Goal: Transaction & Acquisition: Purchase product/service

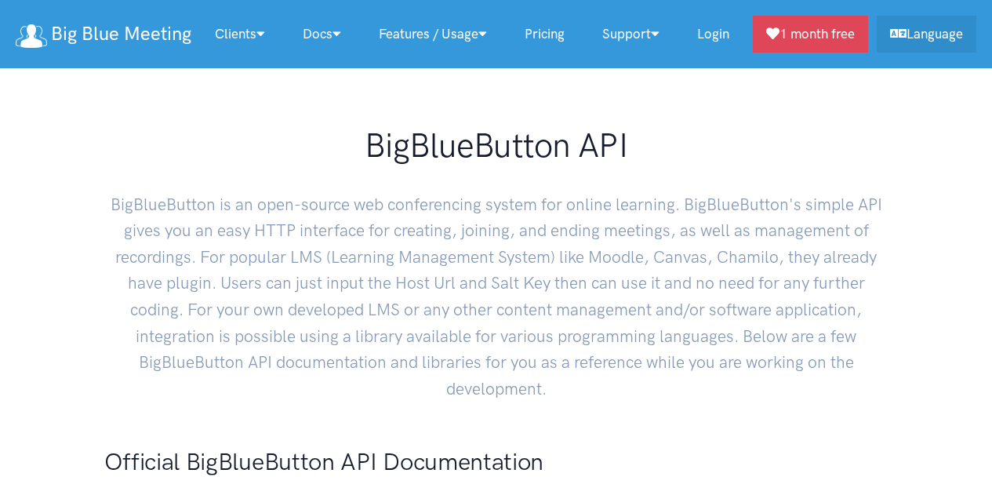
scroll to position [314, 0]
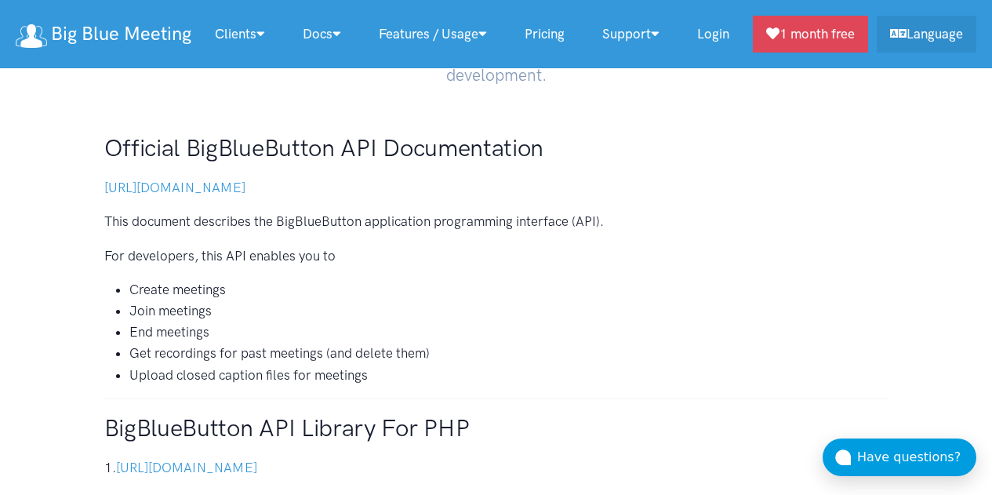
drag, startPoint x: 158, startPoint y: 189, endPoint x: 208, endPoint y: 197, distance: 50.8
click at [208, 197] on p "[URL][DOMAIN_NAME]" at bounding box center [496, 187] width 784 height 21
drag, startPoint x: 176, startPoint y: 175, endPoint x: 160, endPoint y: 188, distance: 21.2
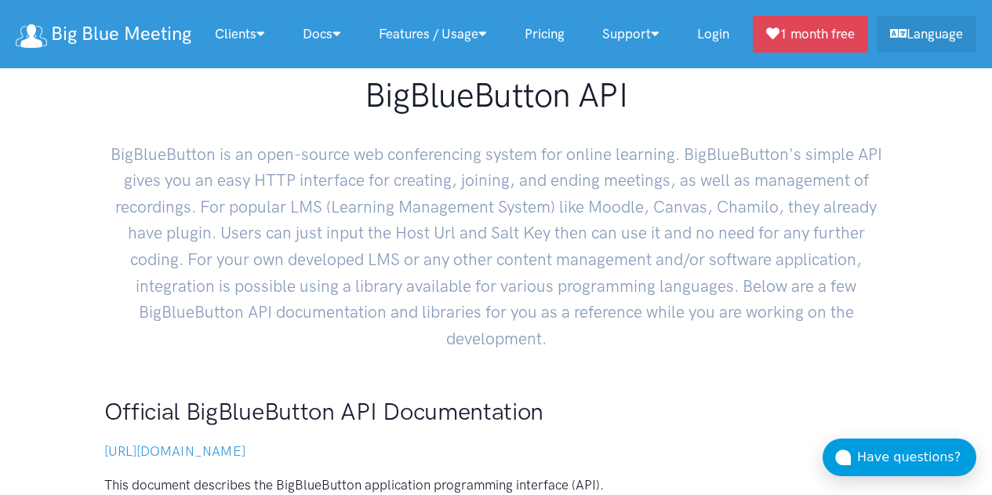
scroll to position [0, 0]
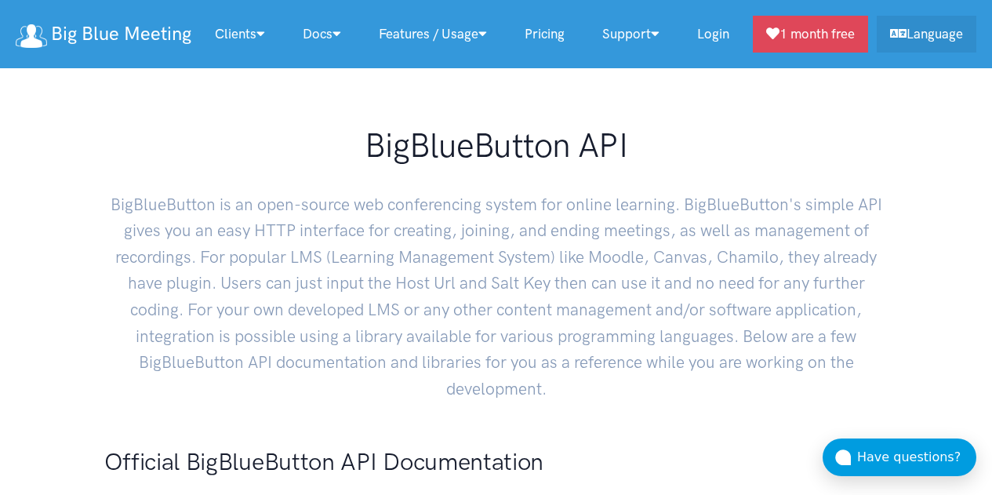
click at [556, 37] on link "Pricing" at bounding box center [545, 34] width 78 height 34
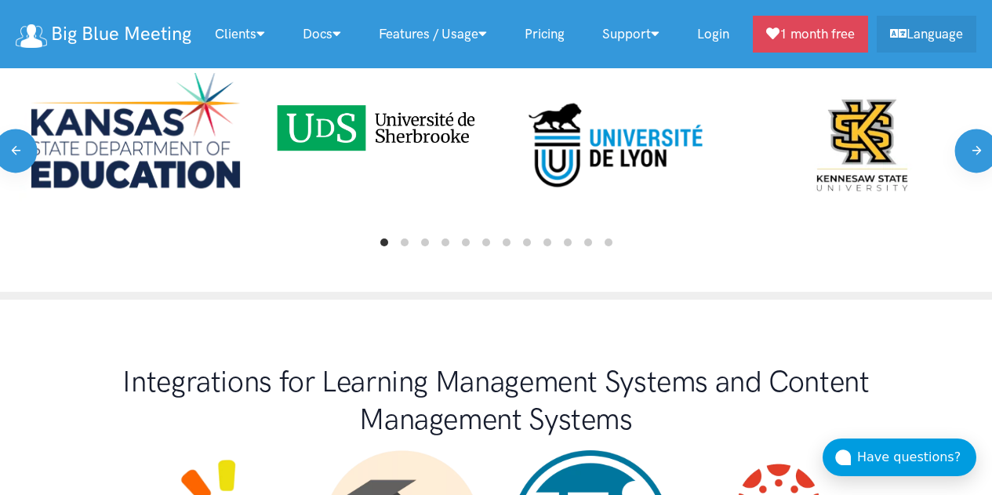
click at [557, 50] on link "Pricing" at bounding box center [545, 34] width 78 height 34
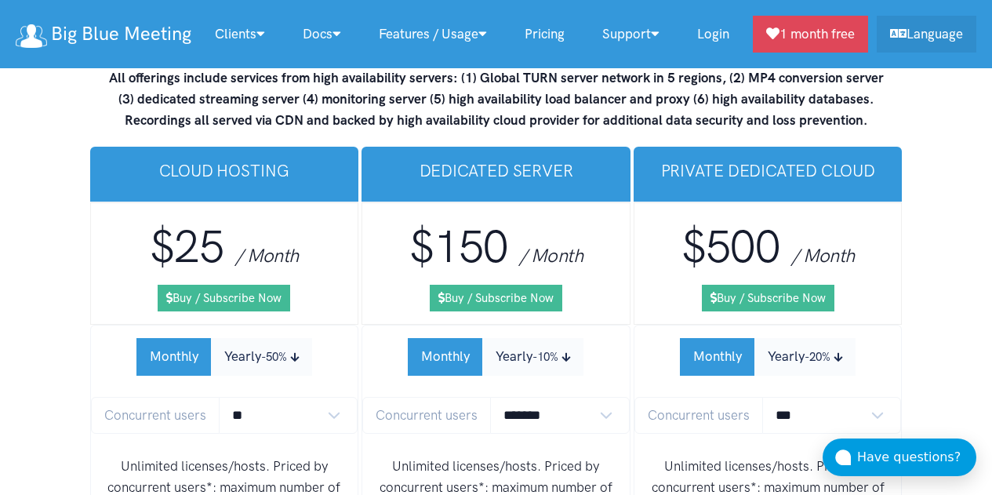
scroll to position [9501, 0]
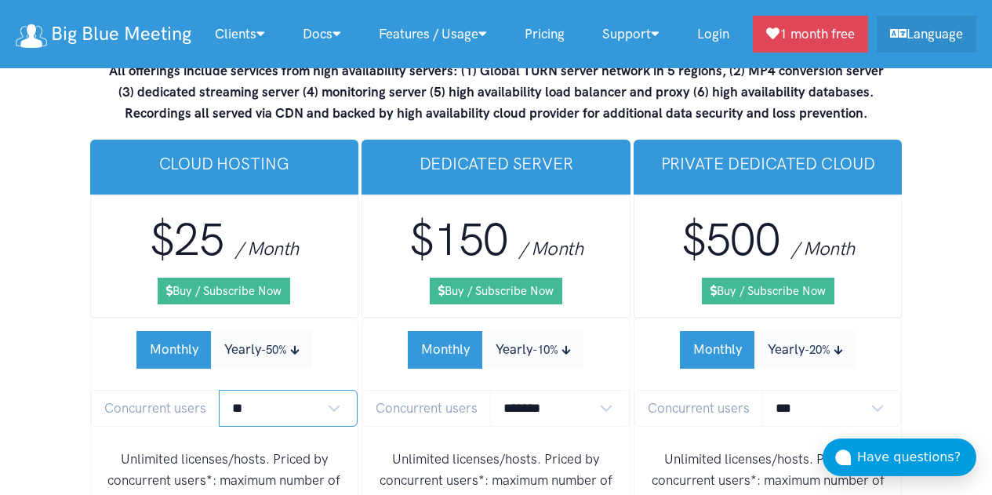
click at [245, 390] on select "** ** ** ** *** ***" at bounding box center [289, 408] width 140 height 37
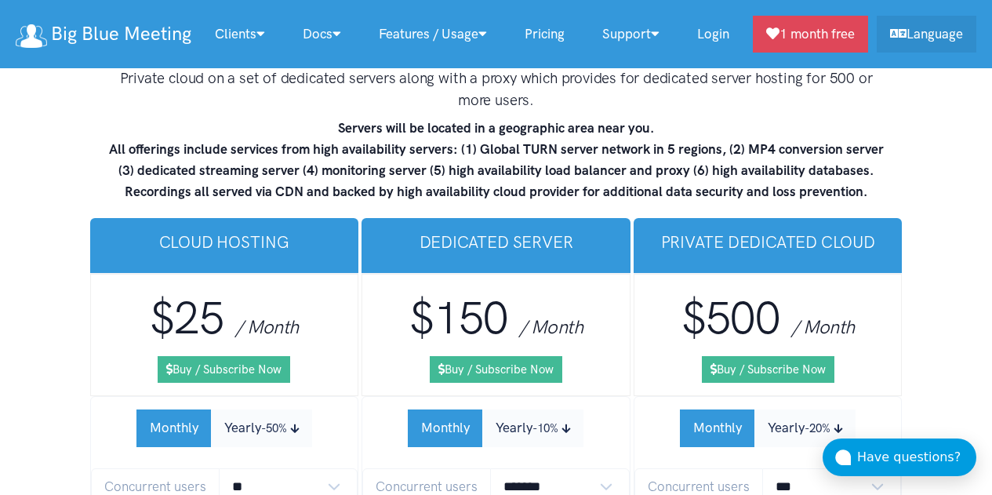
scroll to position [9422, 0]
click at [248, 409] on button "Yearly -50%" at bounding box center [261, 427] width 101 height 37
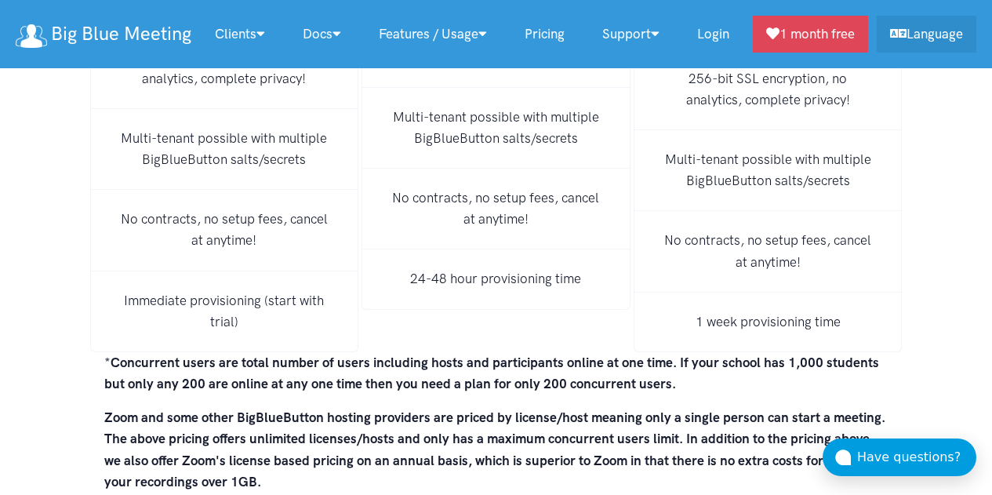
scroll to position [11069, 0]
